Goal: Transaction & Acquisition: Book appointment/travel/reservation

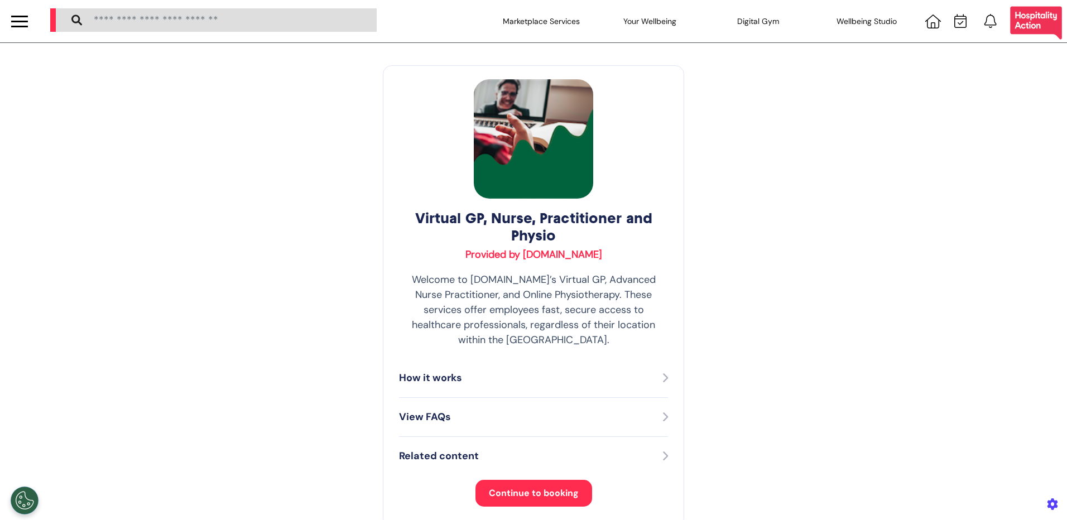
select select "**"
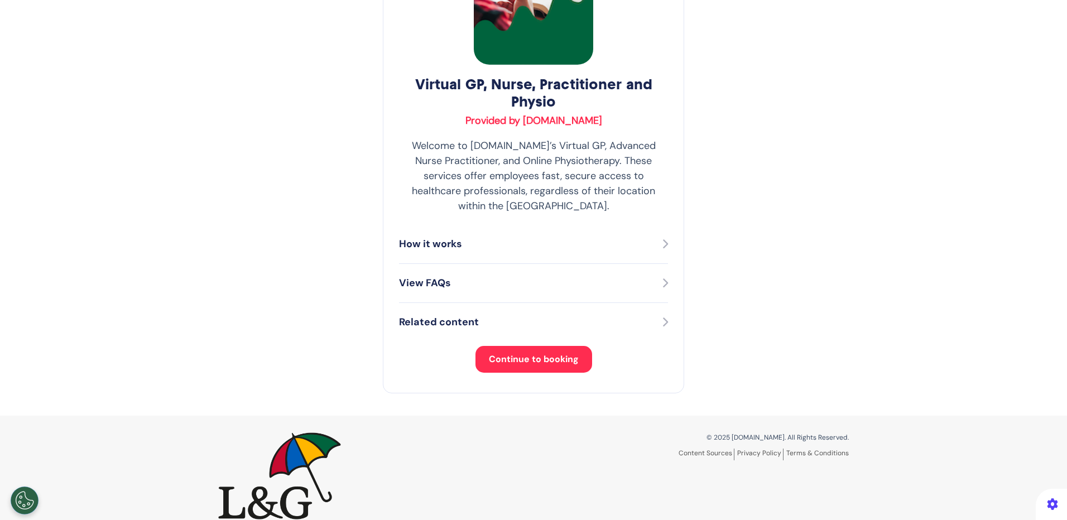
scroll to position [135, 0]
click at [528, 349] on button "Continue to booking" at bounding box center [533, 358] width 117 height 27
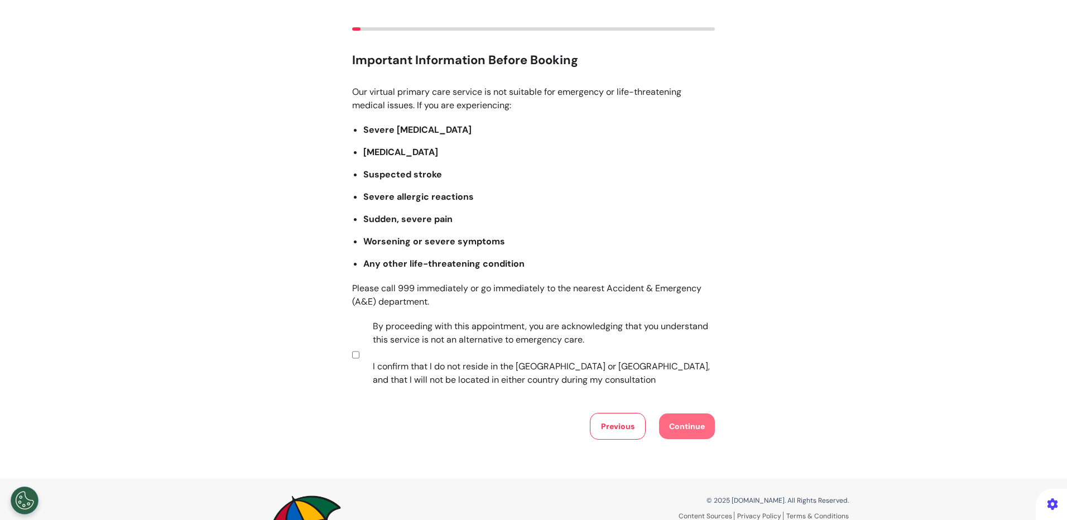
scroll to position [134, 0]
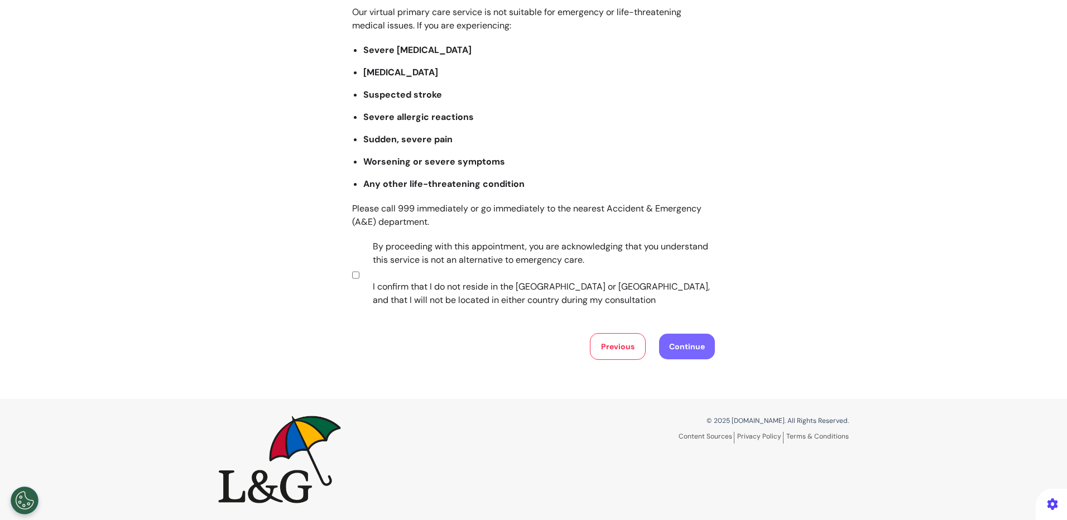
click at [692, 353] on button "Continue" at bounding box center [687, 347] width 56 height 26
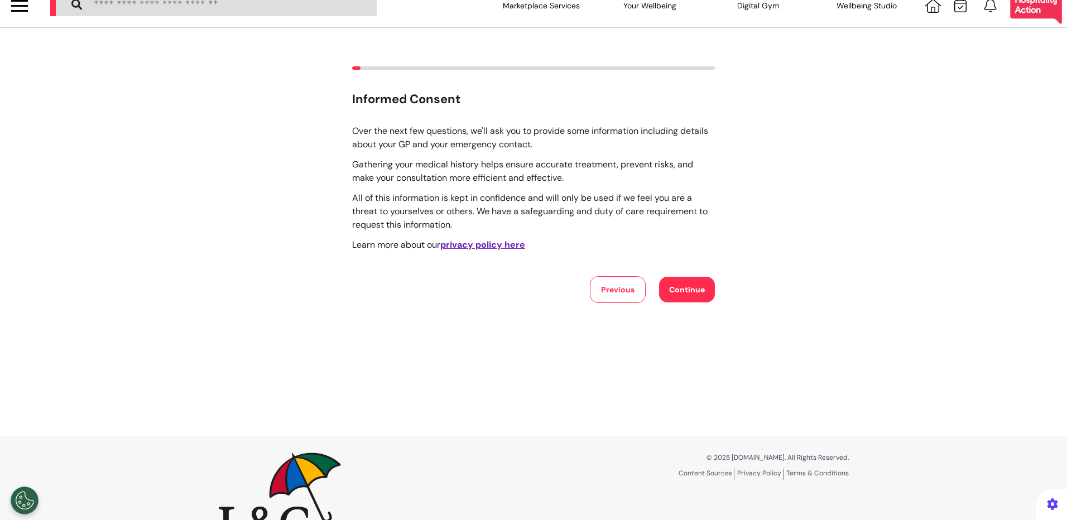
scroll to position [0, 0]
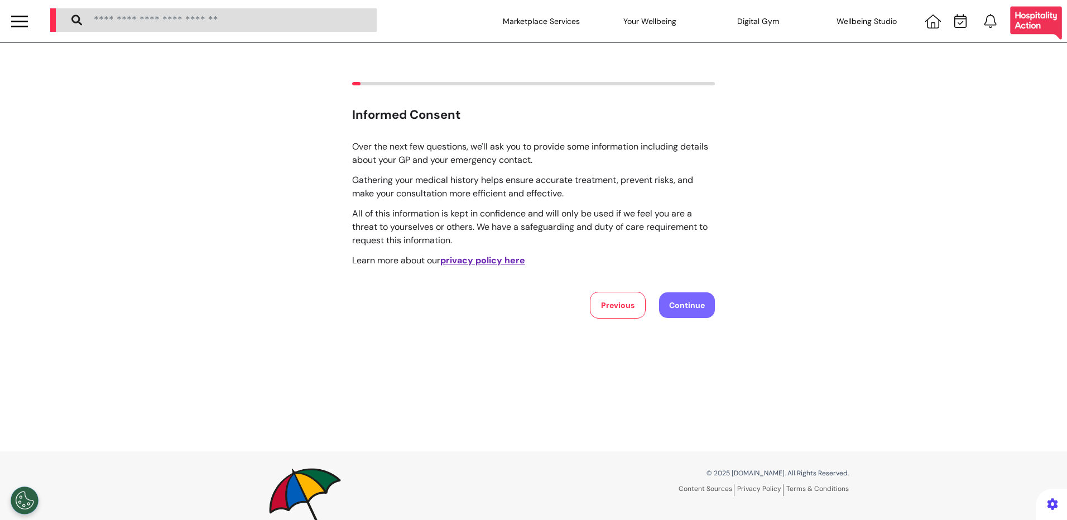
click at [686, 307] on button "Continue" at bounding box center [687, 305] width 56 height 26
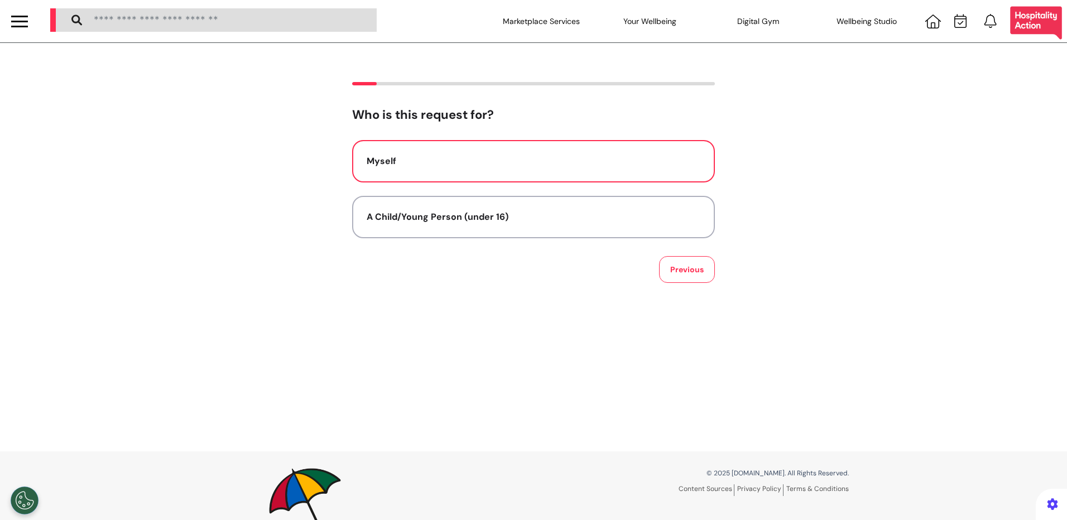
click at [442, 157] on div "Myself" at bounding box center [533, 161] width 334 height 13
select select "******"
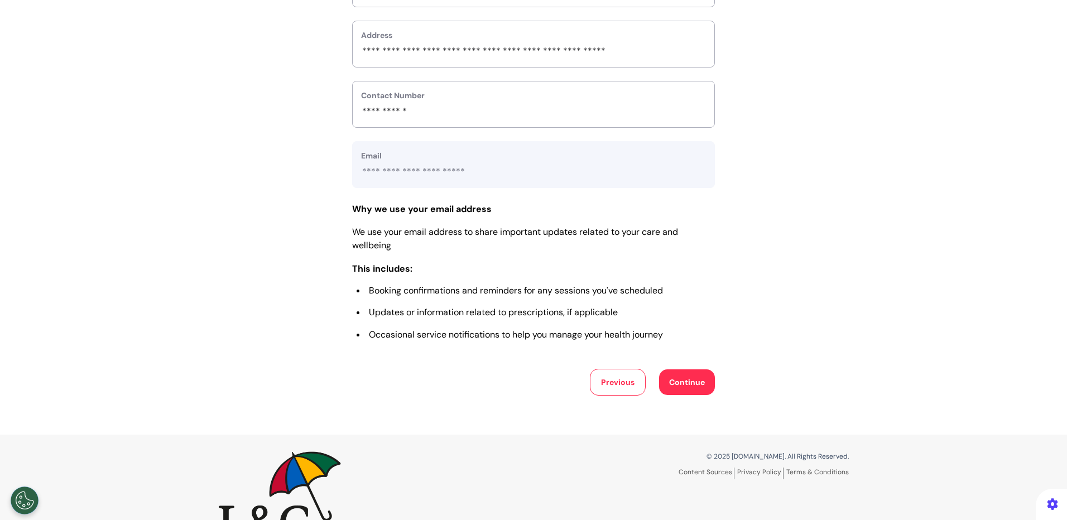
scroll to position [446, 0]
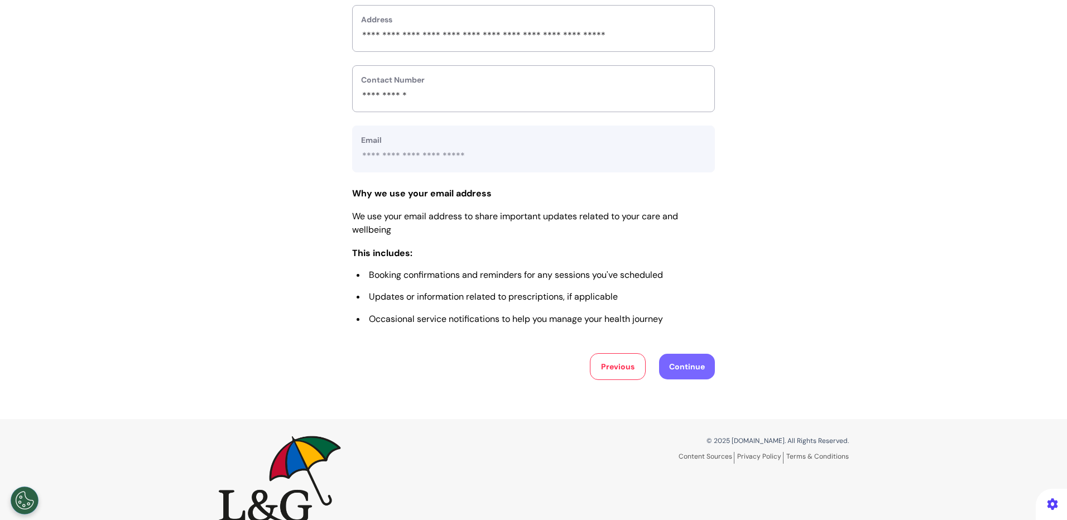
click at [678, 374] on button "Continue" at bounding box center [687, 367] width 56 height 26
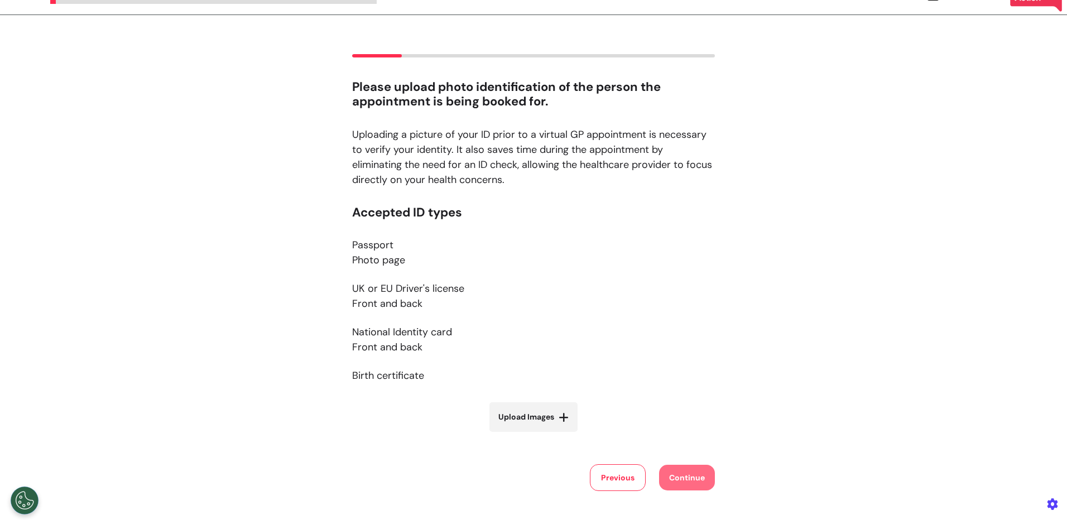
scroll to position [0, 0]
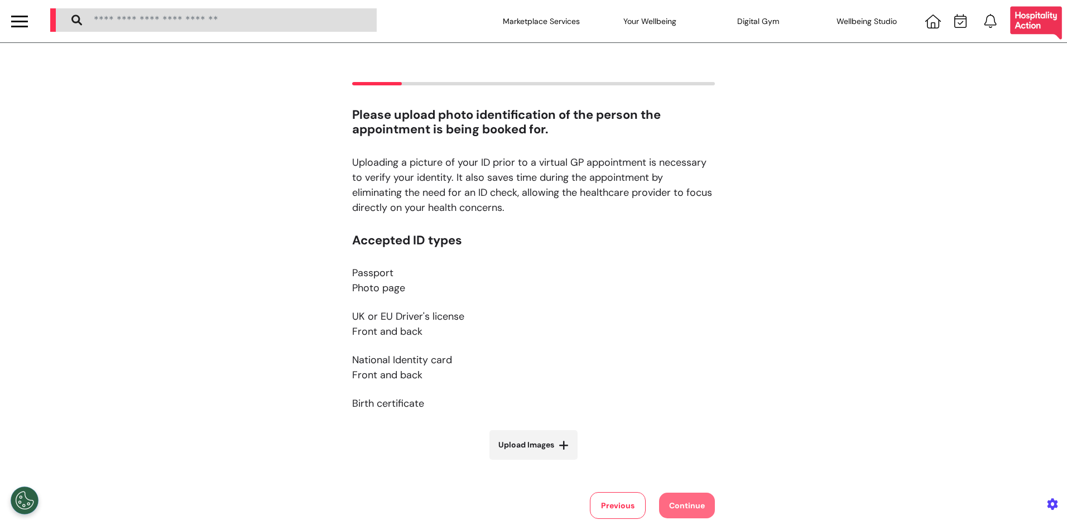
click at [528, 443] on span "Upload Images" at bounding box center [526, 445] width 56 height 12
click at [528, 462] on input "Upload Images" at bounding box center [533, 468] width 133 height 12
type input "**********"
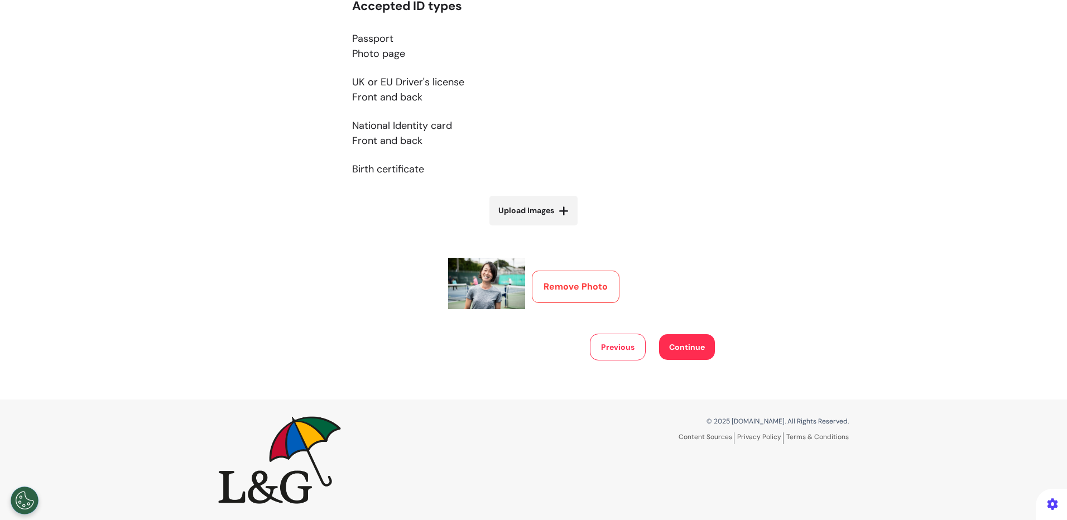
scroll to position [235, 0]
click at [676, 363] on div "Please upload photo identification of the person the appointment is being booke…" at bounding box center [533, 103] width 1067 height 591
click at [679, 347] on button "Continue" at bounding box center [687, 347] width 56 height 26
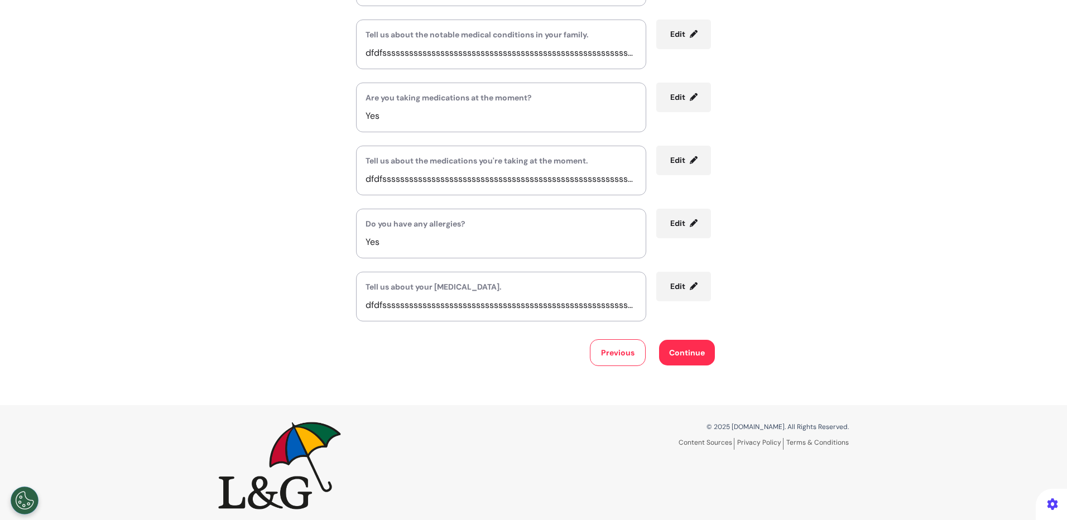
scroll to position [458, 0]
click at [692, 365] on button "Continue" at bounding box center [687, 352] width 56 height 26
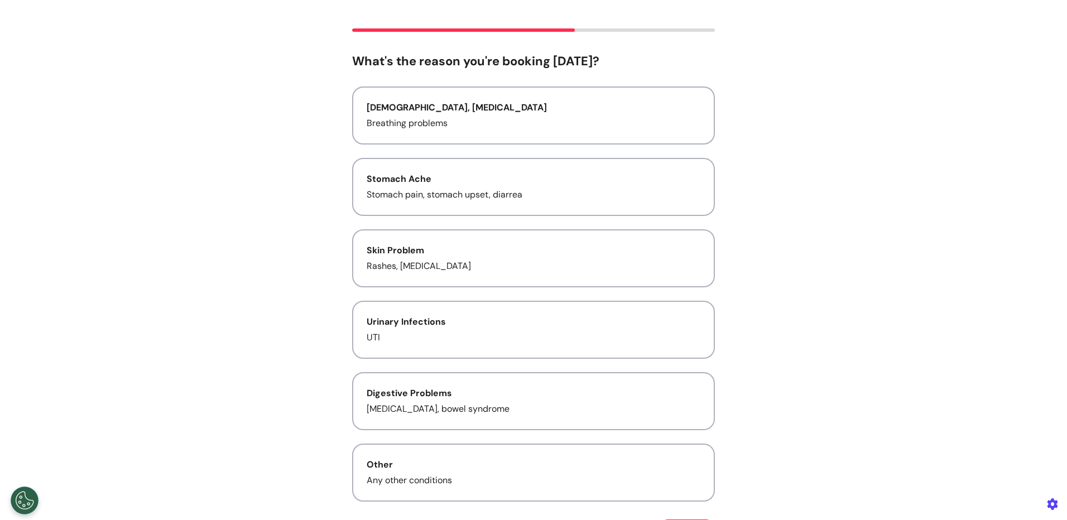
scroll to position [0, 0]
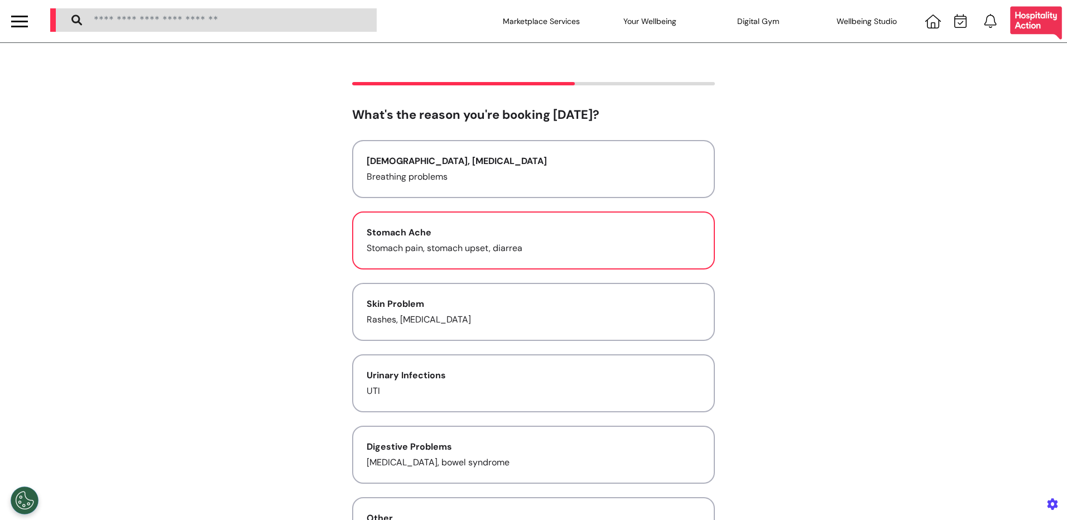
click at [429, 243] on p "Stomach pain, stomach upset, diarrea" at bounding box center [533, 248] width 334 height 13
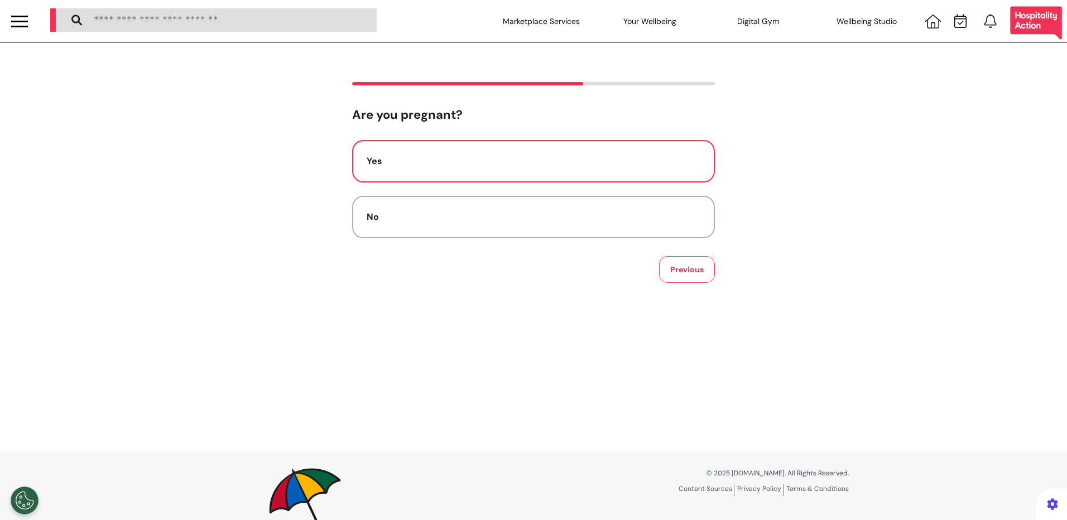
click at [422, 168] on div "Yes" at bounding box center [533, 161] width 334 height 13
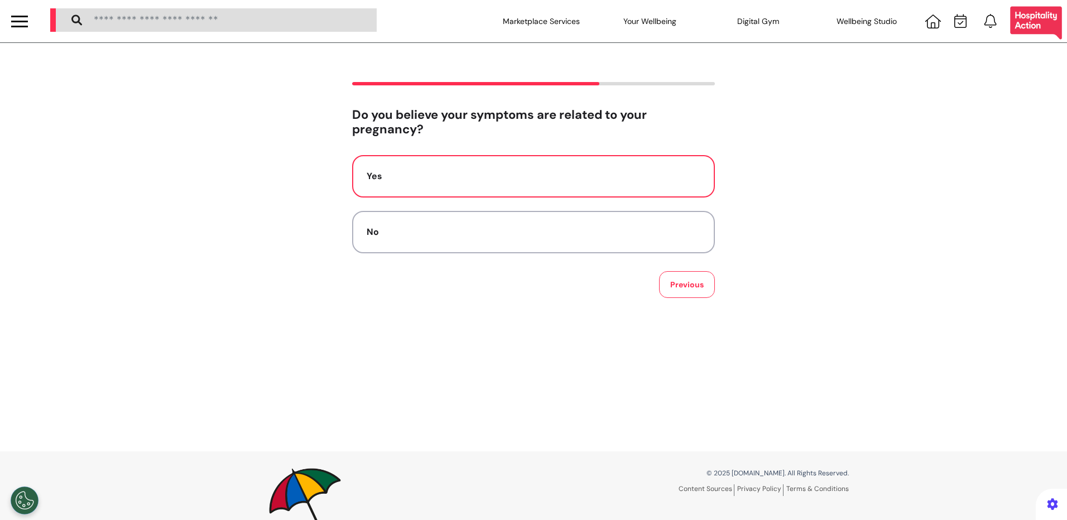
click at [440, 184] on button "Yes" at bounding box center [533, 176] width 363 height 42
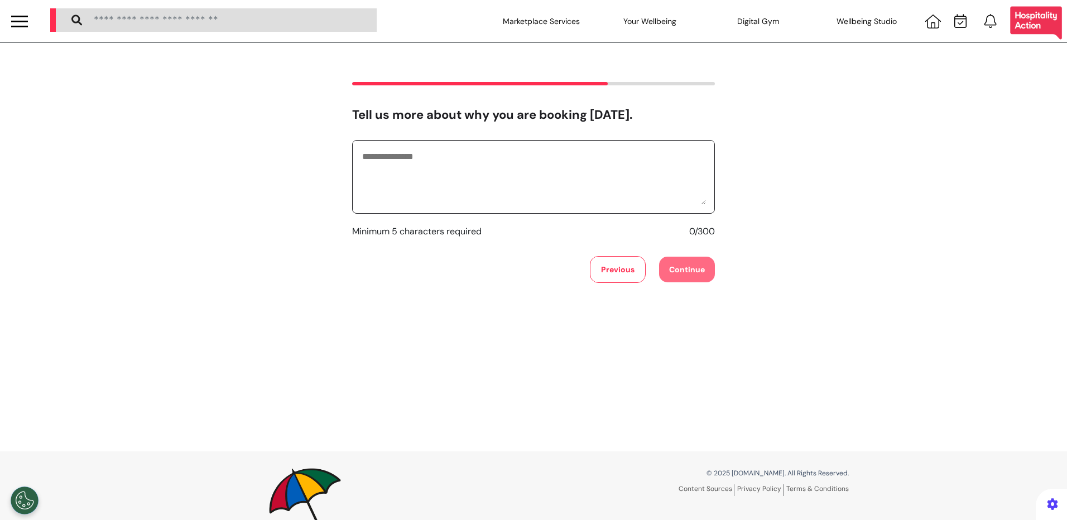
click at [436, 177] on textarea at bounding box center [533, 177] width 345 height 56
type textarea "**********"
click at [668, 271] on button "Continue" at bounding box center [687, 270] width 56 height 26
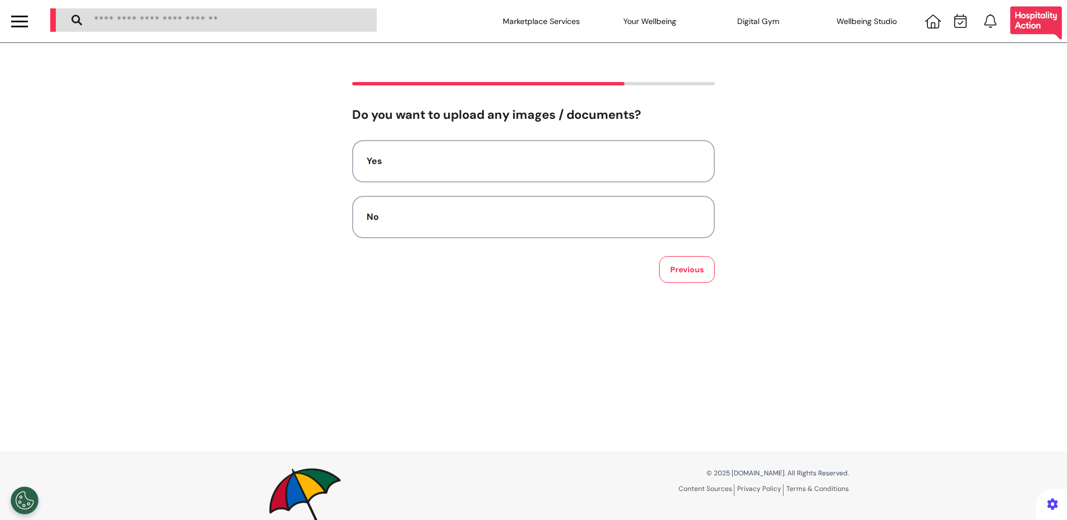
click at [444, 190] on div "Yes No" at bounding box center [533, 189] width 363 height 98
drag, startPoint x: 444, startPoint y: 214, endPoint x: 447, endPoint y: 222, distance: 9.0
click at [444, 216] on div "No" at bounding box center [533, 216] width 334 height 13
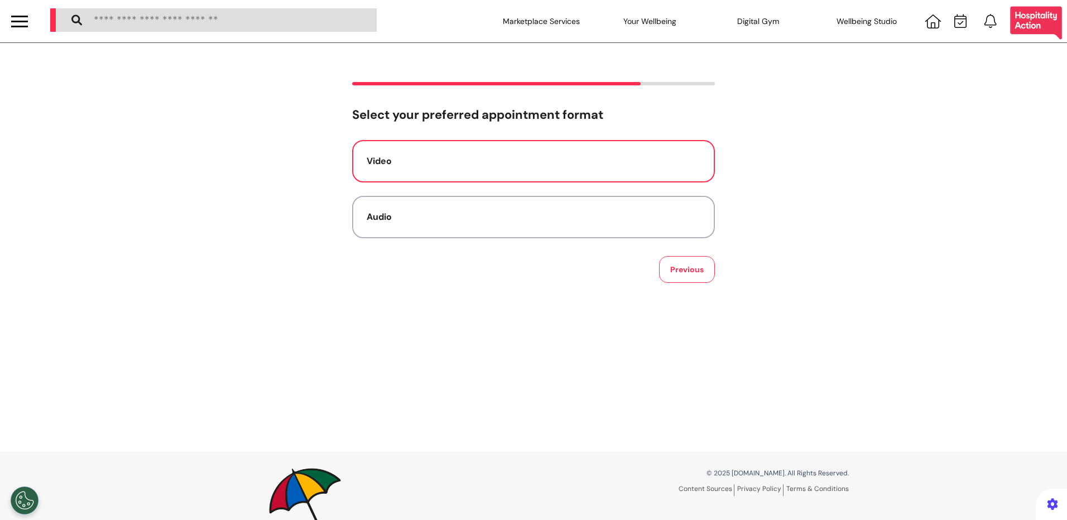
click at [436, 171] on button "Video" at bounding box center [533, 161] width 363 height 42
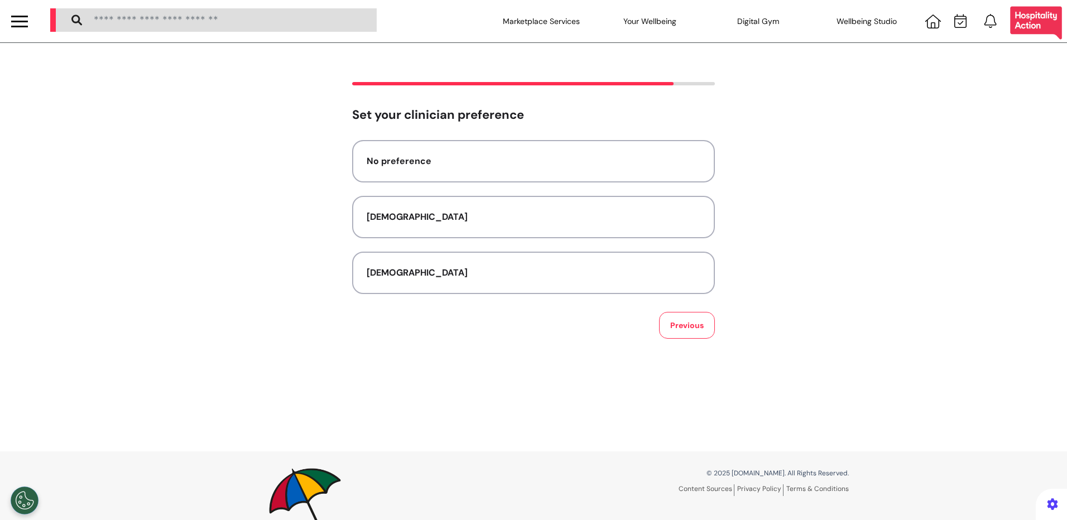
click at [436, 171] on button "No preference" at bounding box center [533, 161] width 363 height 42
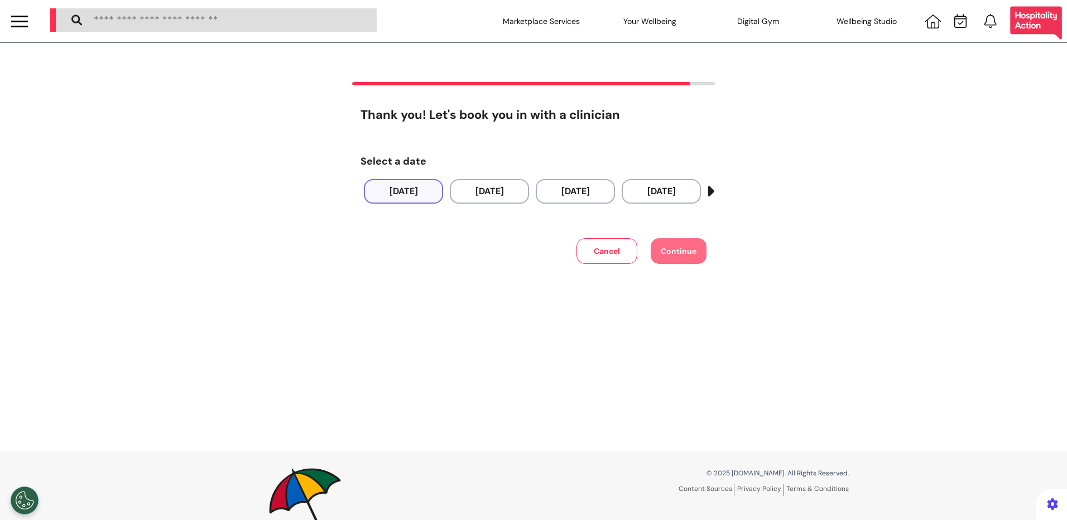
click at [400, 201] on button "[DATE]" at bounding box center [403, 191] width 79 height 25
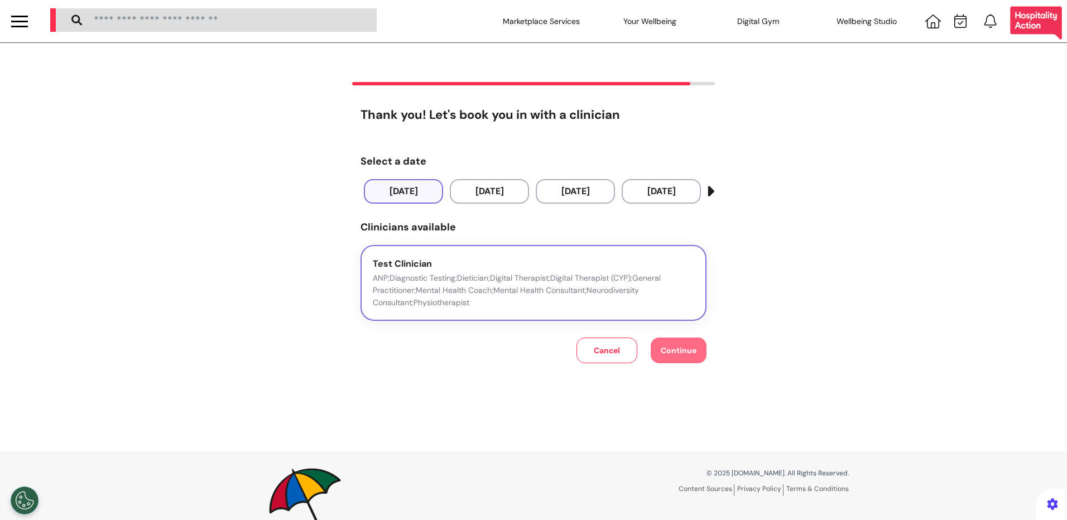
click at [438, 293] on p "ANP;Diagnostic Testing;Dietician;Digital Therapist;Digital Therapist (CYP);Gene…" at bounding box center [533, 290] width 321 height 37
click at [667, 350] on span "Continue" at bounding box center [678, 350] width 36 height 10
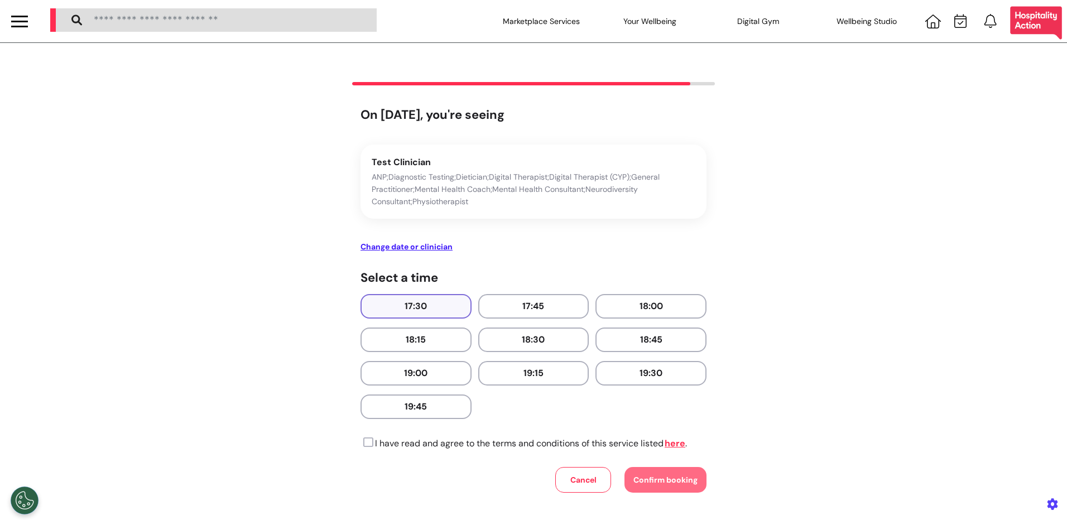
click at [395, 305] on button "17:30" at bounding box center [415, 306] width 111 height 25
click at [373, 439] on p "I have read and agree to the terms and conditions of this service listed here ." at bounding box center [523, 443] width 326 height 13
drag, startPoint x: 364, startPoint y: 437, endPoint x: 367, endPoint y: 456, distance: 19.3
click at [363, 440] on icon at bounding box center [366, 442] width 13 height 11
click at [661, 483] on span "Confirm booking" at bounding box center [665, 480] width 64 height 10
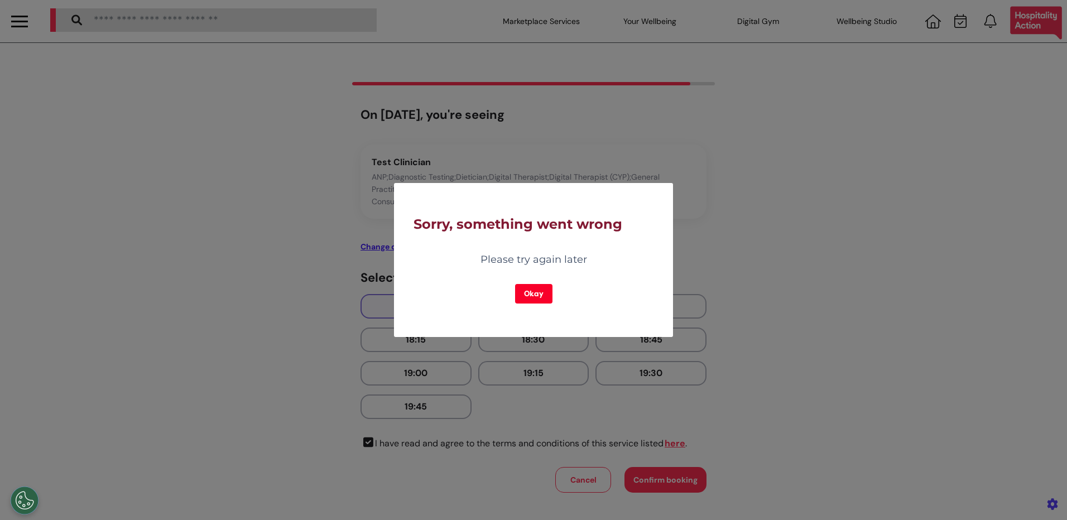
click at [525, 296] on button "Okay" at bounding box center [533, 294] width 37 height 20
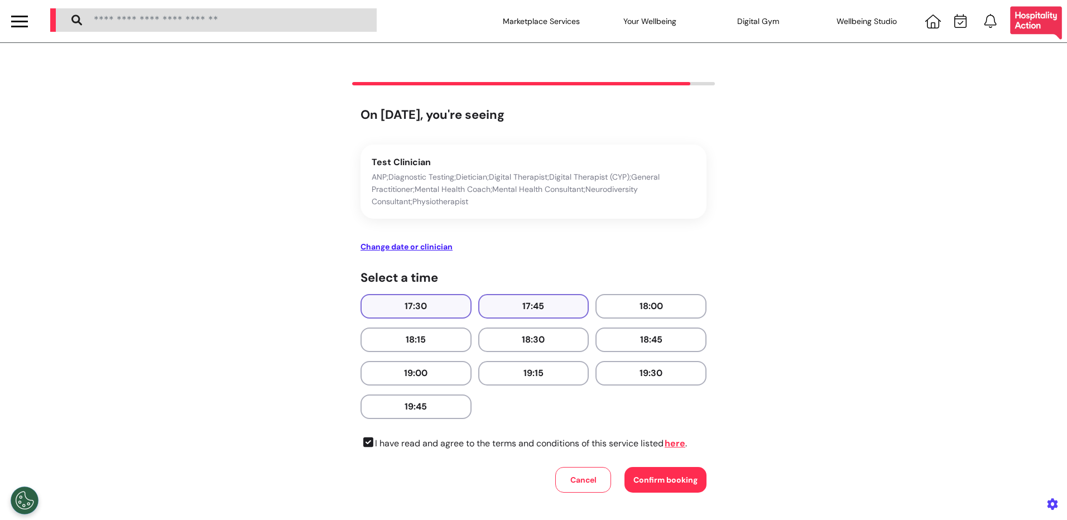
click at [514, 302] on button "17:45" at bounding box center [533, 306] width 111 height 25
click at [643, 475] on span "Confirm booking" at bounding box center [665, 480] width 64 height 10
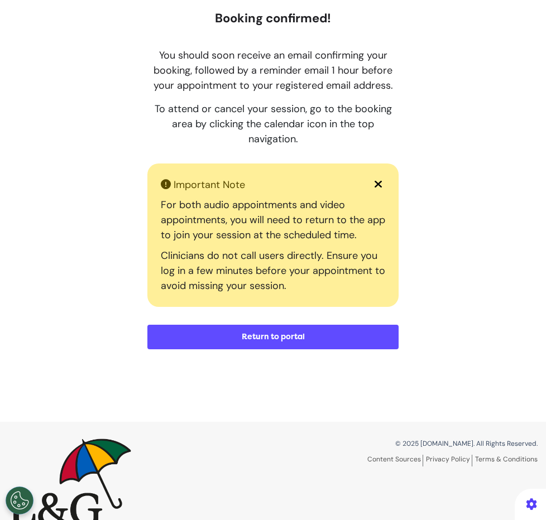
scroll to position [204, 0]
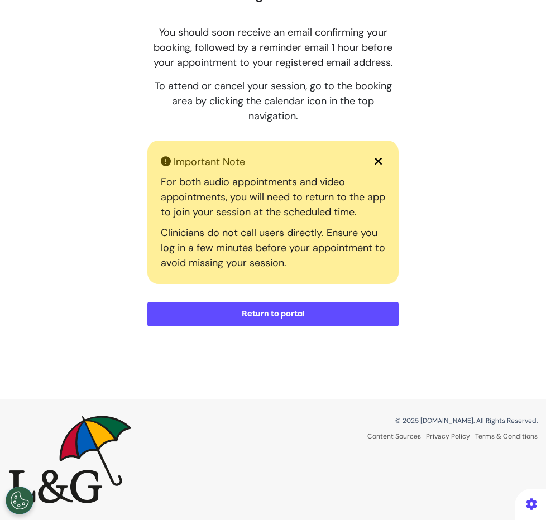
click at [244, 316] on button "Return to portal" at bounding box center [272, 314] width 251 height 25
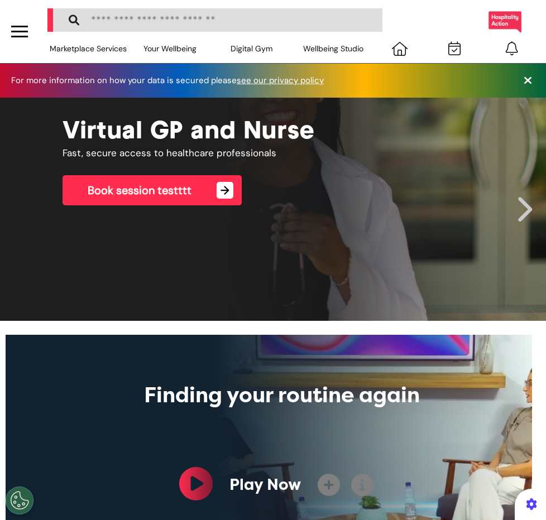
scroll to position [0, 340]
click at [448, 55] on icon at bounding box center [454, 48] width 12 height 14
